Goal: Transaction & Acquisition: Purchase product/service

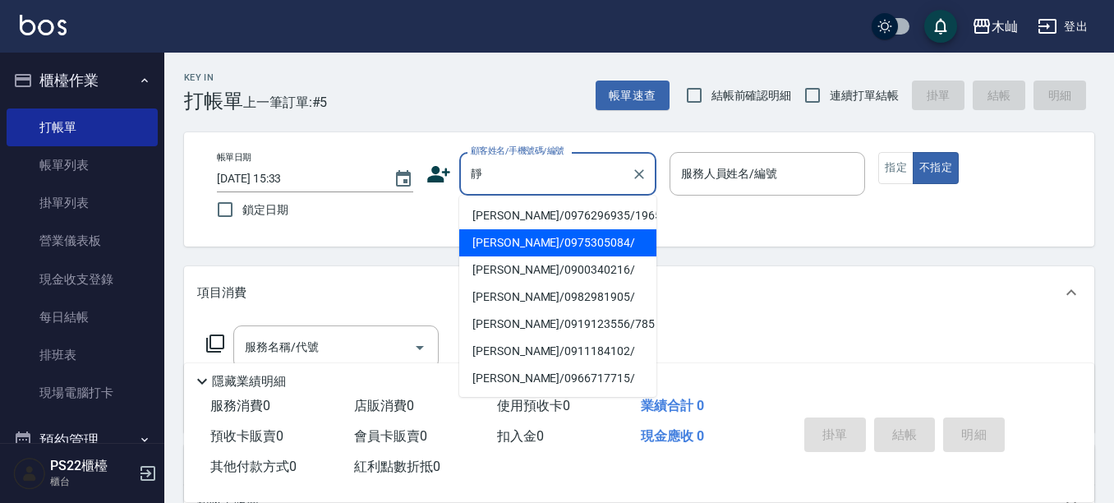
click at [522, 248] on li "[PERSON_NAME]/0975305084/" at bounding box center [557, 242] width 197 height 27
type input "[PERSON_NAME]/0975305084/"
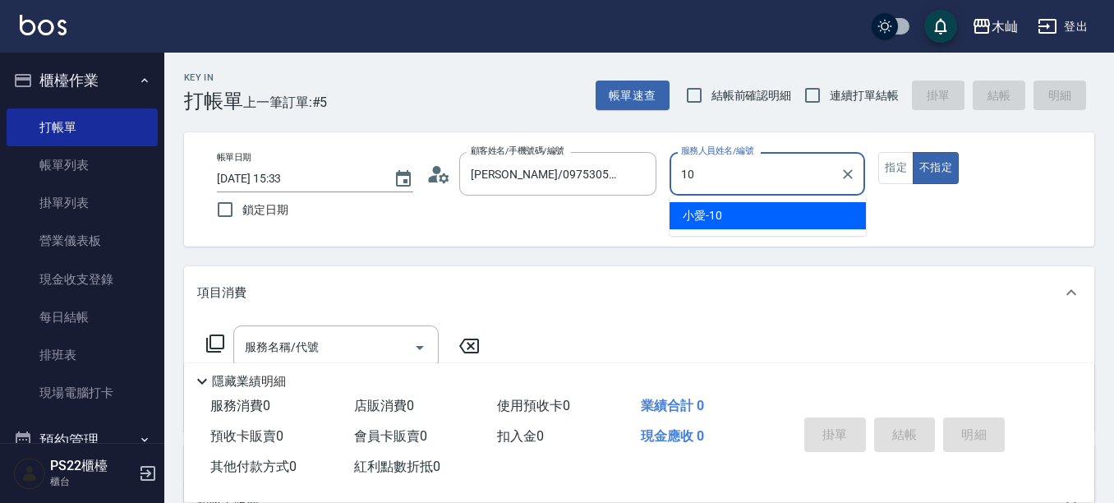
type input "小愛-10"
type button "false"
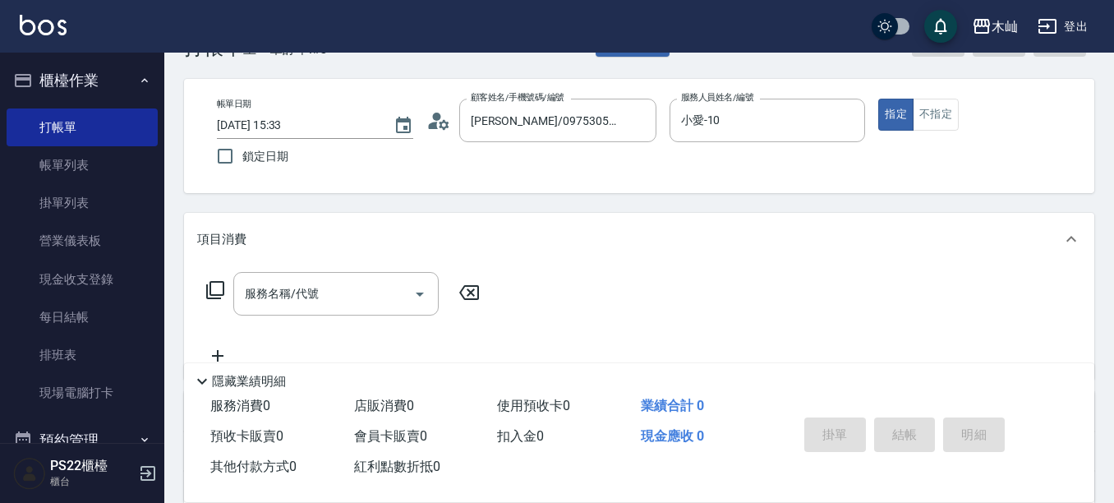
scroll to position [82, 0]
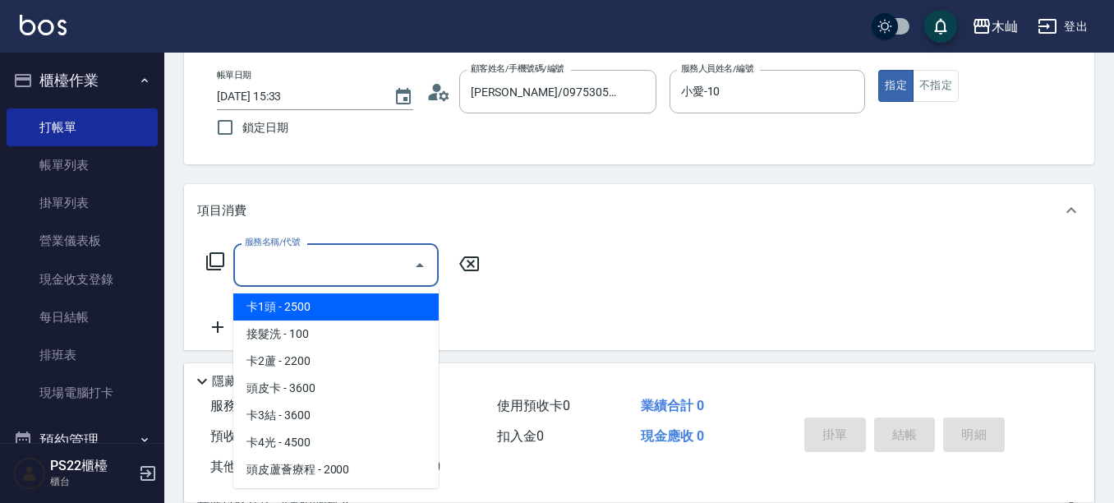
click at [317, 267] on input "服務名稱/代號" at bounding box center [324, 264] width 166 height 29
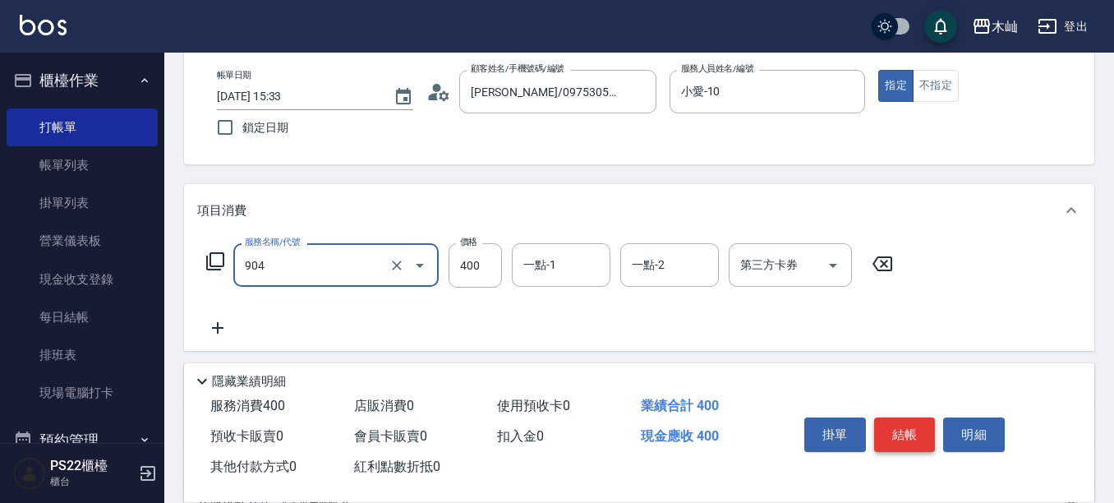
type input "精油洗+瞬護(904)"
click at [912, 434] on button "結帳" at bounding box center [905, 434] width 62 height 34
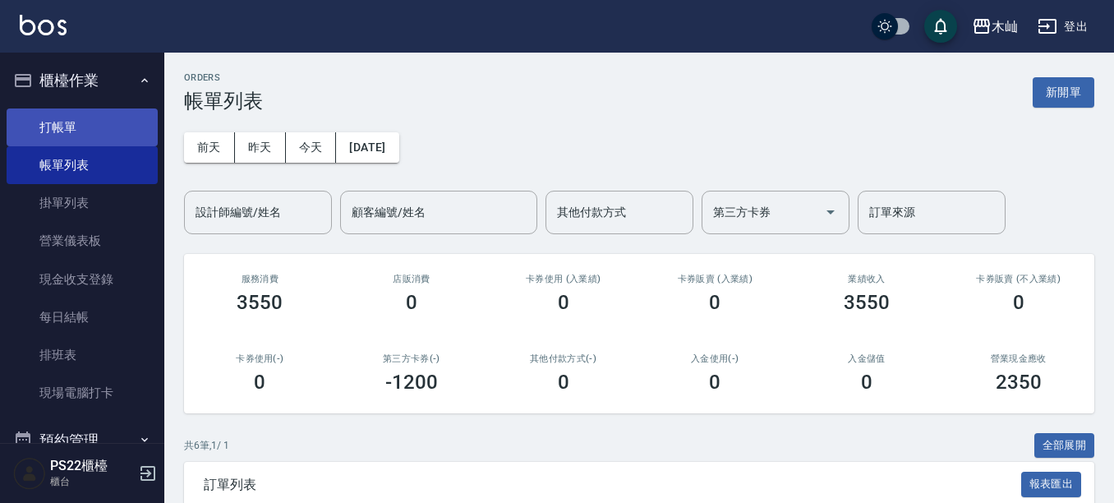
click at [72, 138] on link "打帳單" at bounding box center [82, 127] width 151 height 38
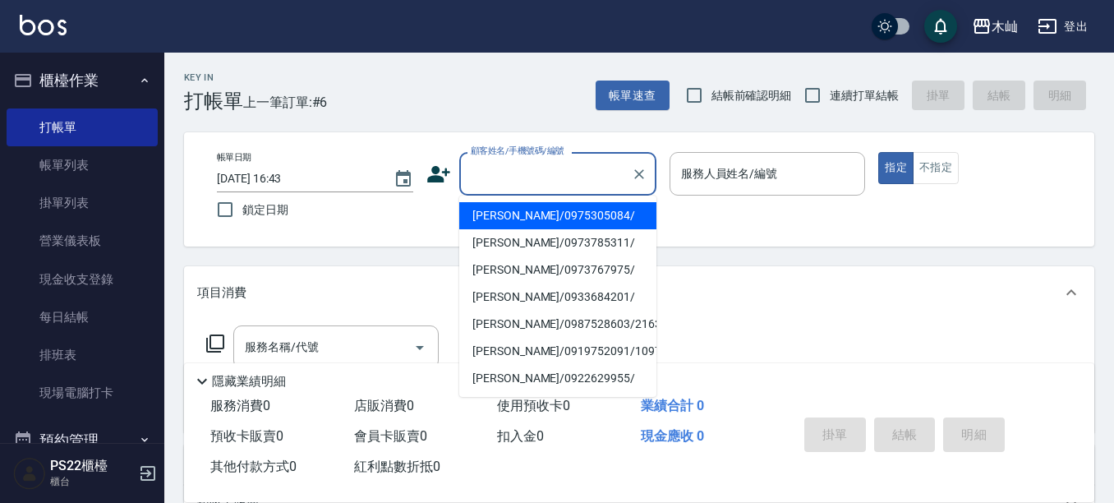
click at [524, 186] on input "顧客姓名/手機號碼/編號" at bounding box center [546, 173] width 158 height 29
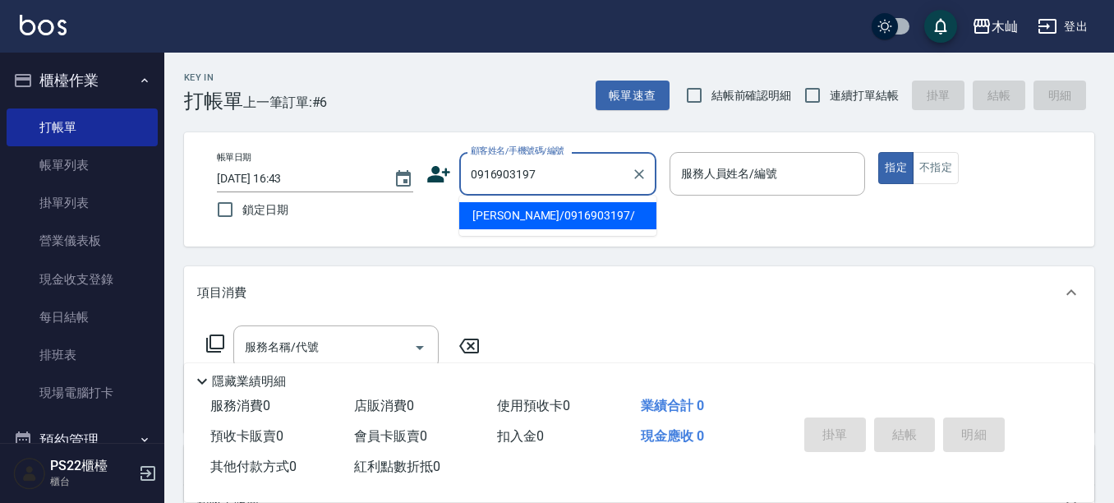
type input "[PERSON_NAME]/0916903197/"
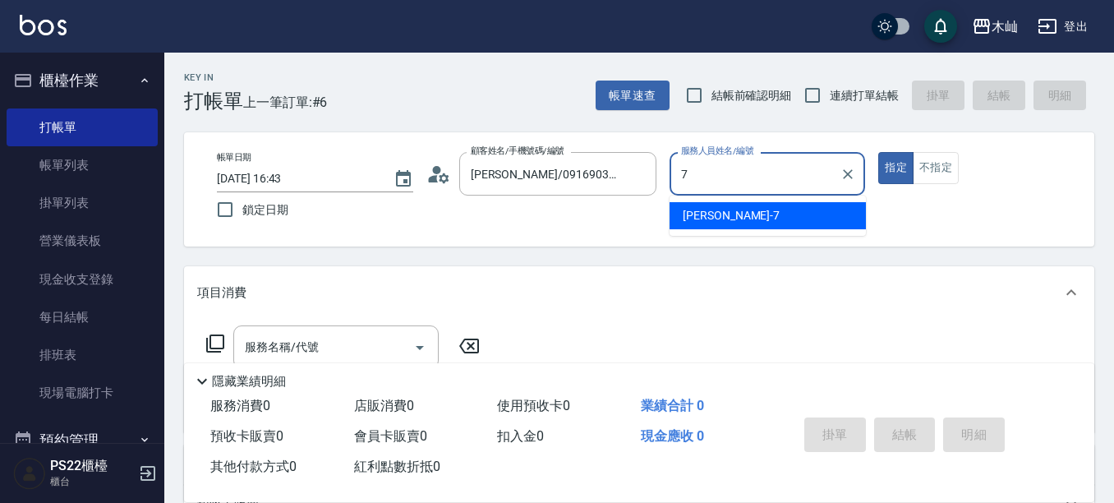
type input "[PERSON_NAME]-7"
type button "true"
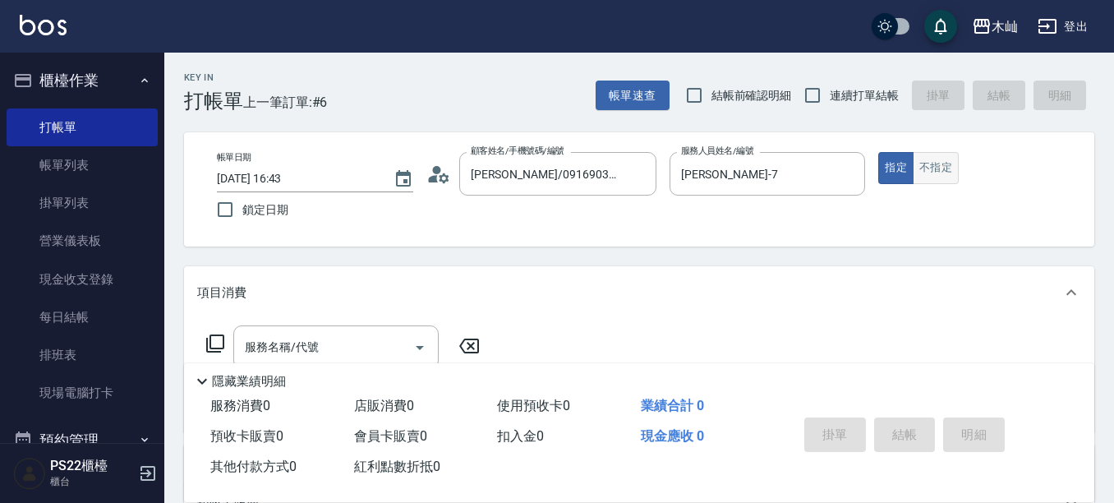
click at [926, 165] on button "不指定" at bounding box center [935, 168] width 46 height 32
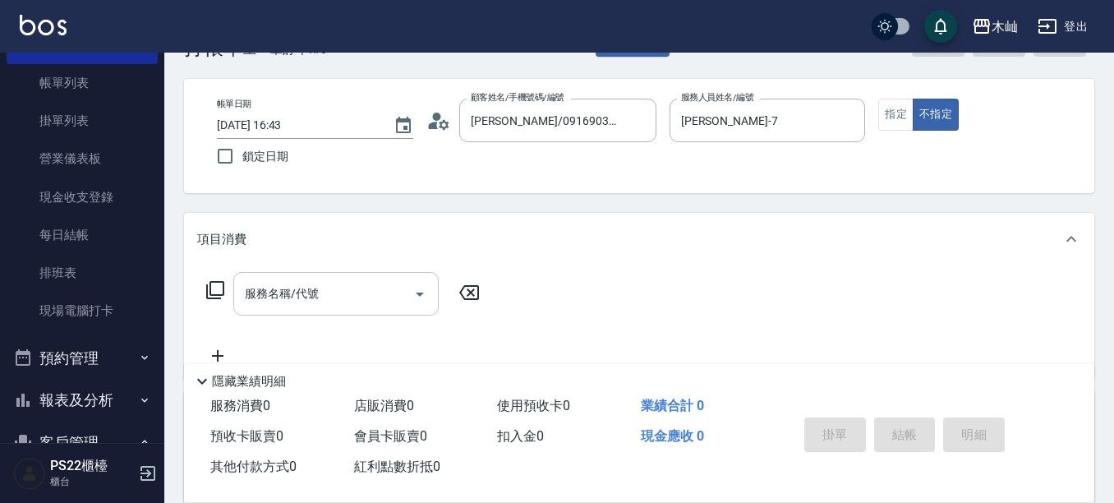
scroll to position [82, 0]
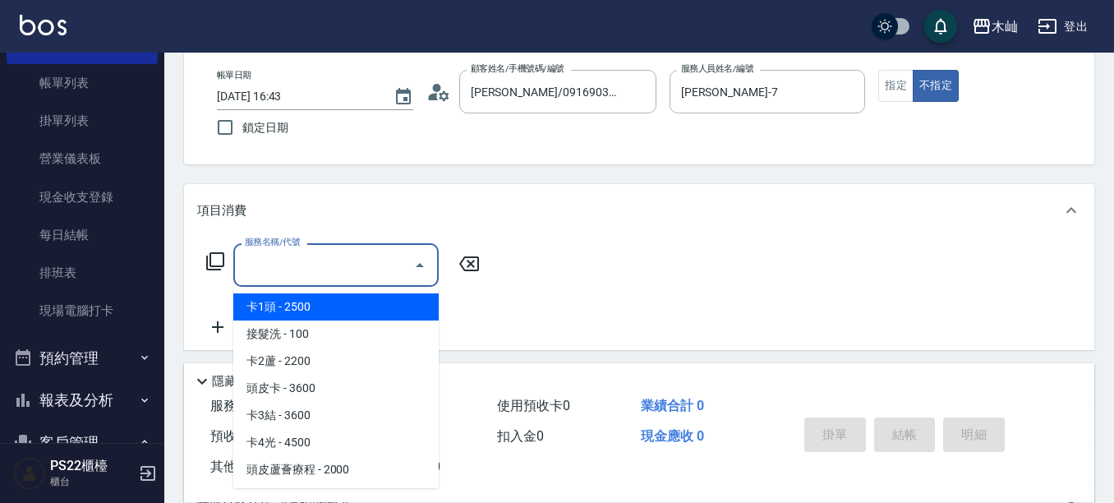
click at [367, 270] on input "服務名稱/代號" at bounding box center [324, 264] width 166 height 29
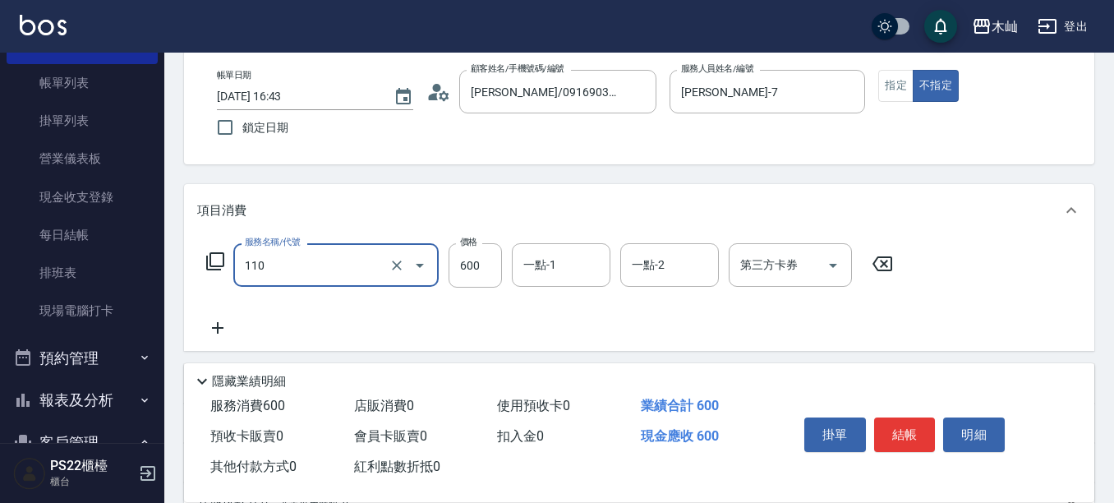
type input "精油洗+去角質(抗油)(110)"
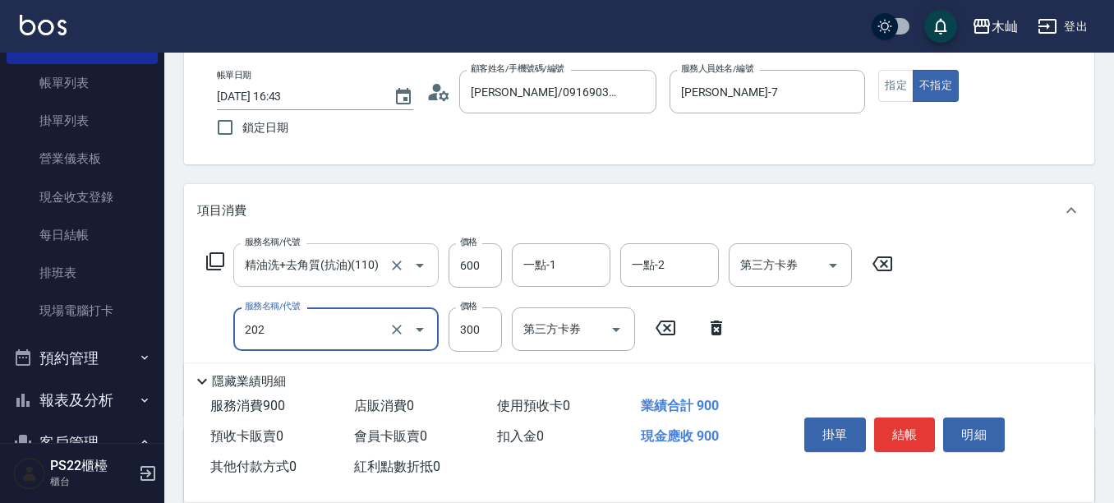
type input "單剪(202)"
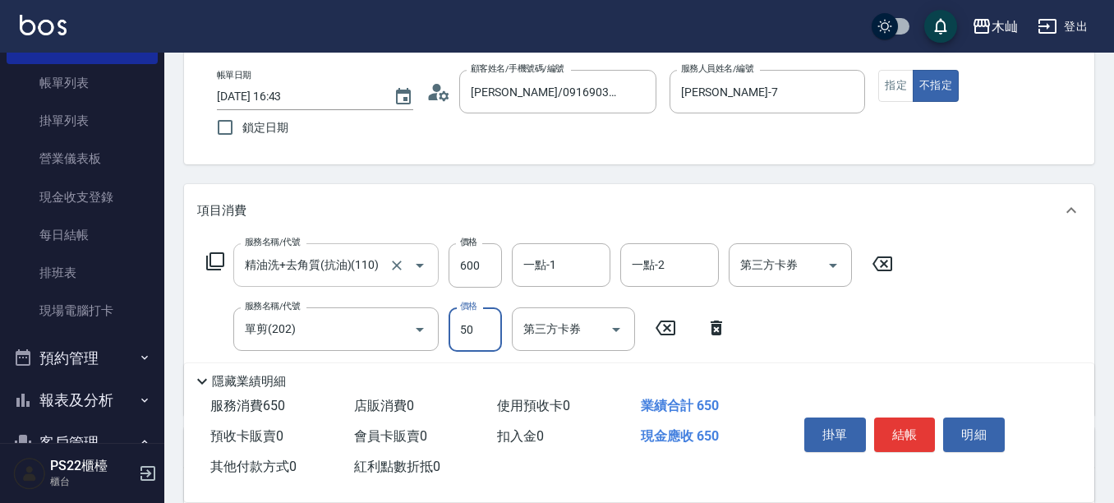
type input "50"
click at [922, 424] on button "結帳" at bounding box center [905, 434] width 62 height 34
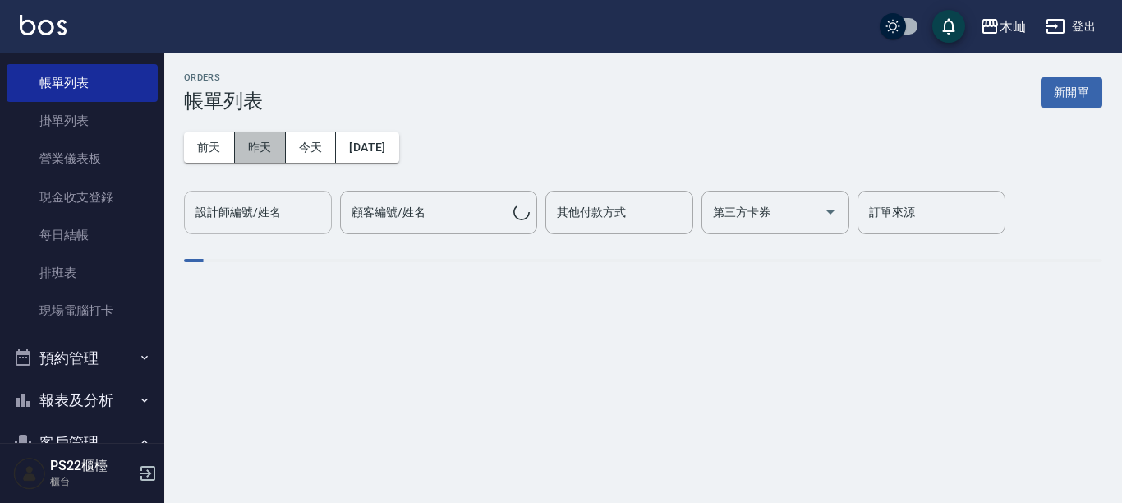
click at [278, 136] on button "昨天" at bounding box center [260, 147] width 51 height 30
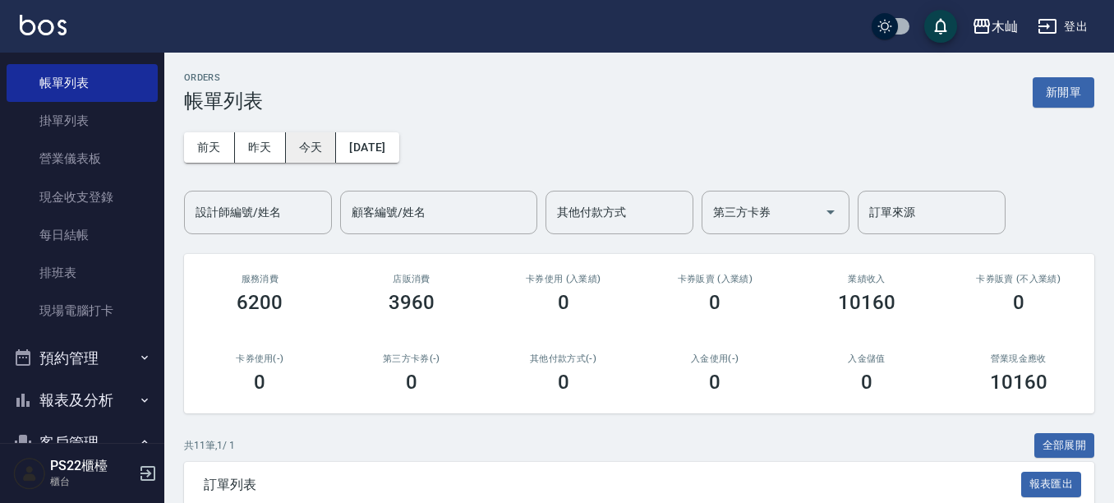
click at [306, 144] on button "今天" at bounding box center [311, 147] width 51 height 30
click at [228, 223] on input "設計師編號/姓名" at bounding box center [257, 212] width 133 height 29
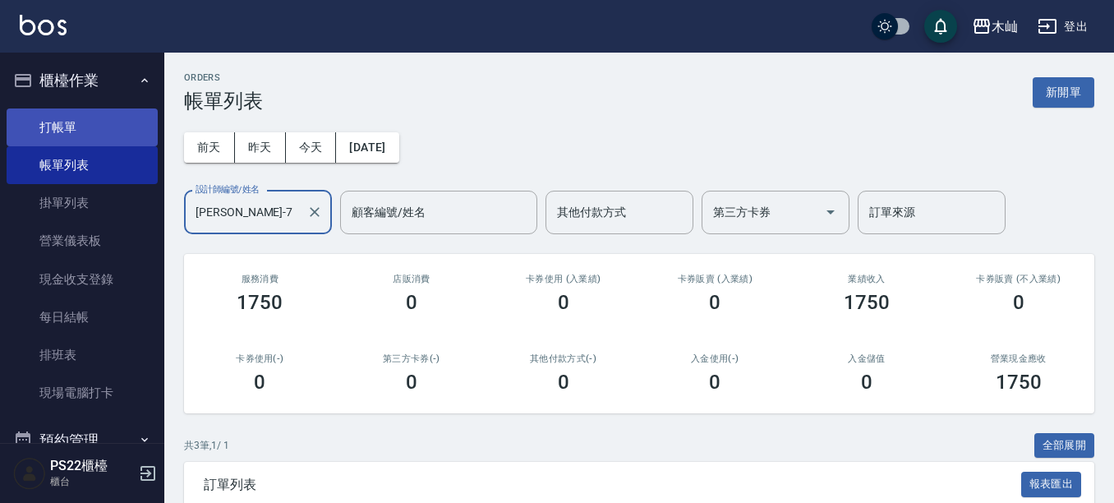
type input "[PERSON_NAME]-7"
click at [94, 125] on link "打帳單" at bounding box center [82, 127] width 151 height 38
